Goal: Transaction & Acquisition: Purchase product/service

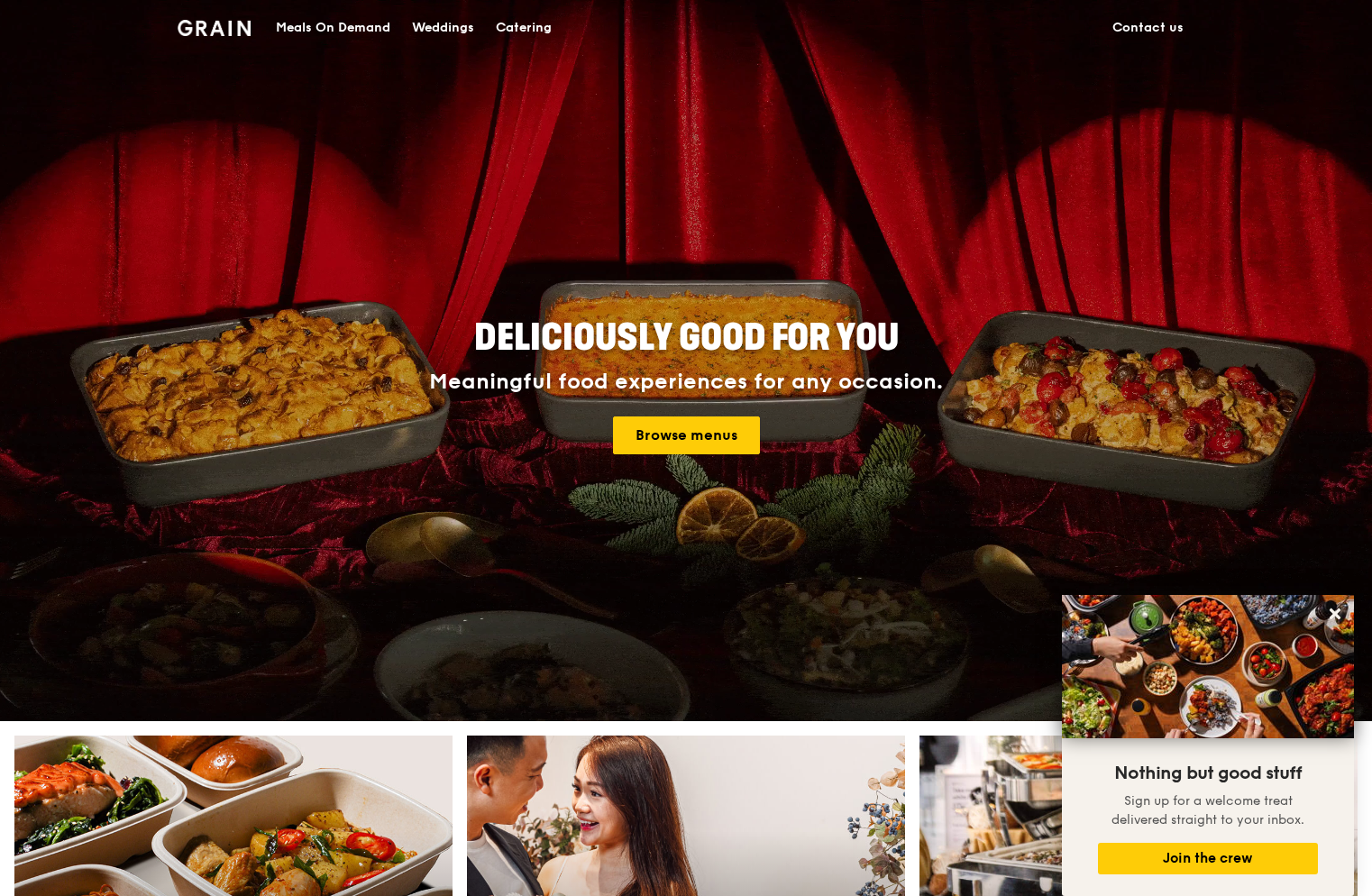
click at [326, 28] on div "Meals On Demand" at bounding box center [333, 28] width 114 height 54
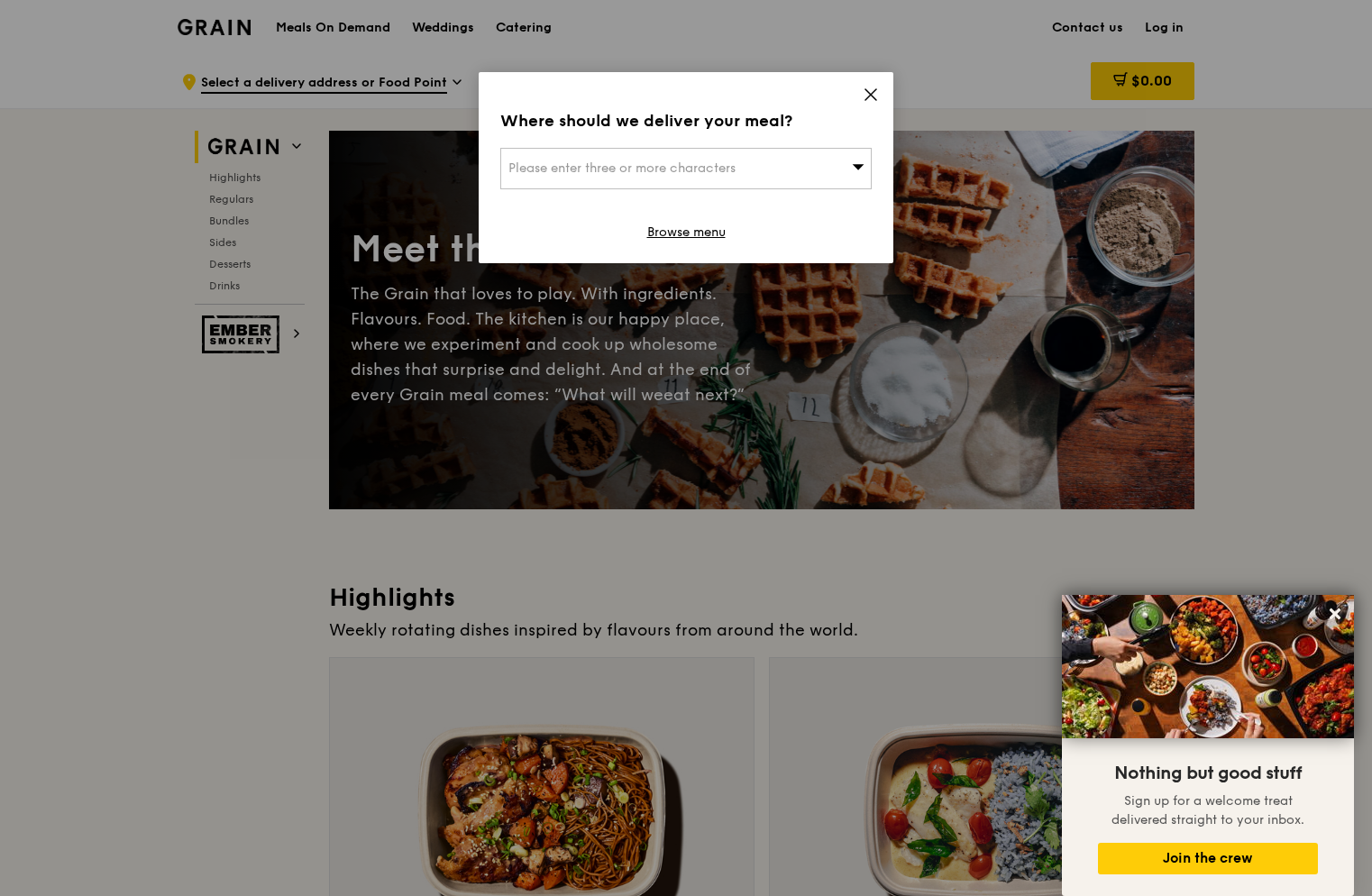
click at [893, 89] on div "Where should we deliver your meal? Please enter three or more characters Browse…" at bounding box center [685, 167] width 414 height 191
click at [866, 89] on icon at bounding box center [870, 95] width 16 height 16
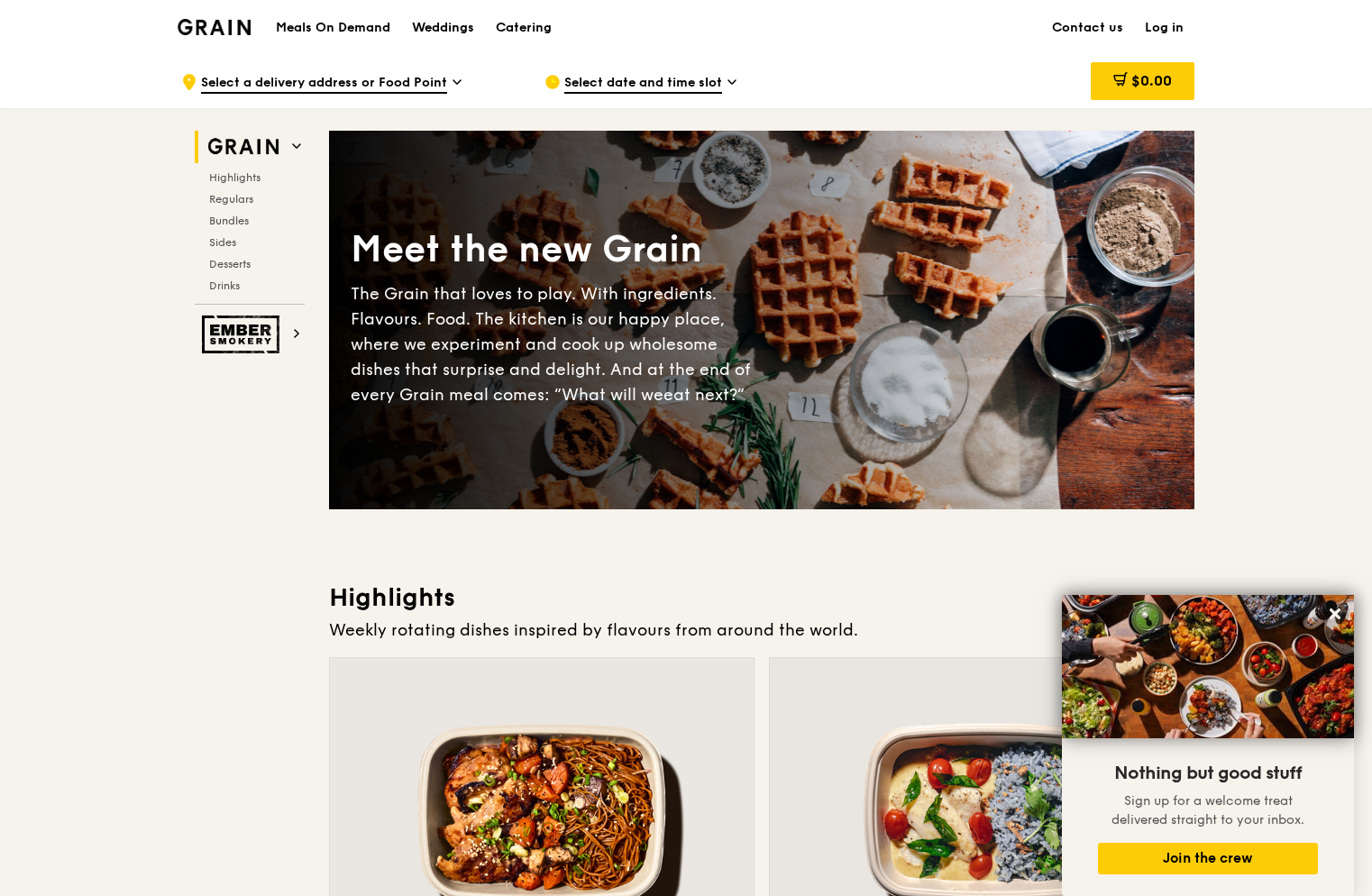
drag, startPoint x: 1369, startPoint y: 47, endPoint x: 1375, endPoint y: 177, distance: 130.1
click at [1330, 614] on icon at bounding box center [1335, 613] width 16 height 16
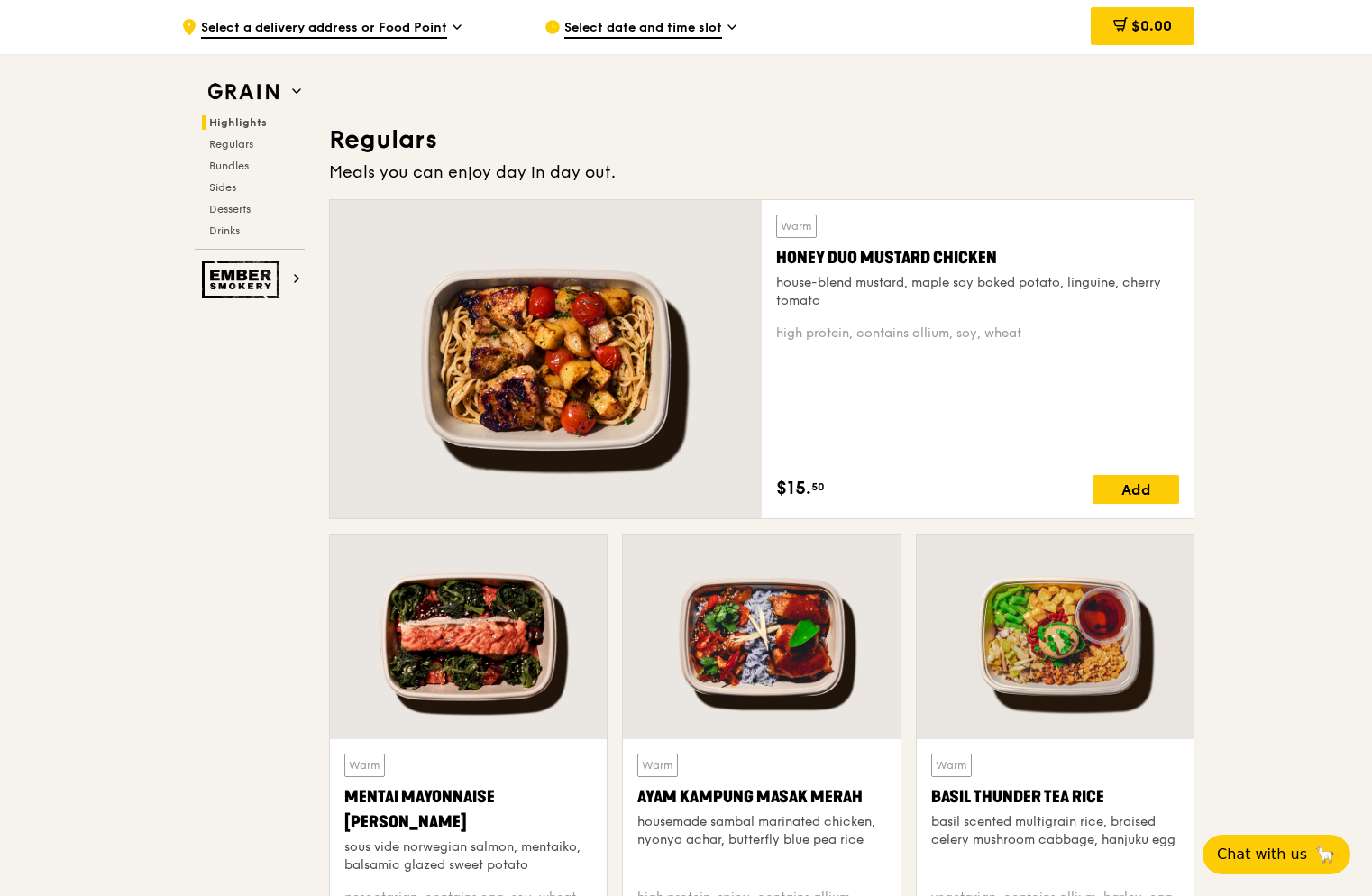
scroll to position [1076, 0]
